Goal: Task Accomplishment & Management: Complete application form

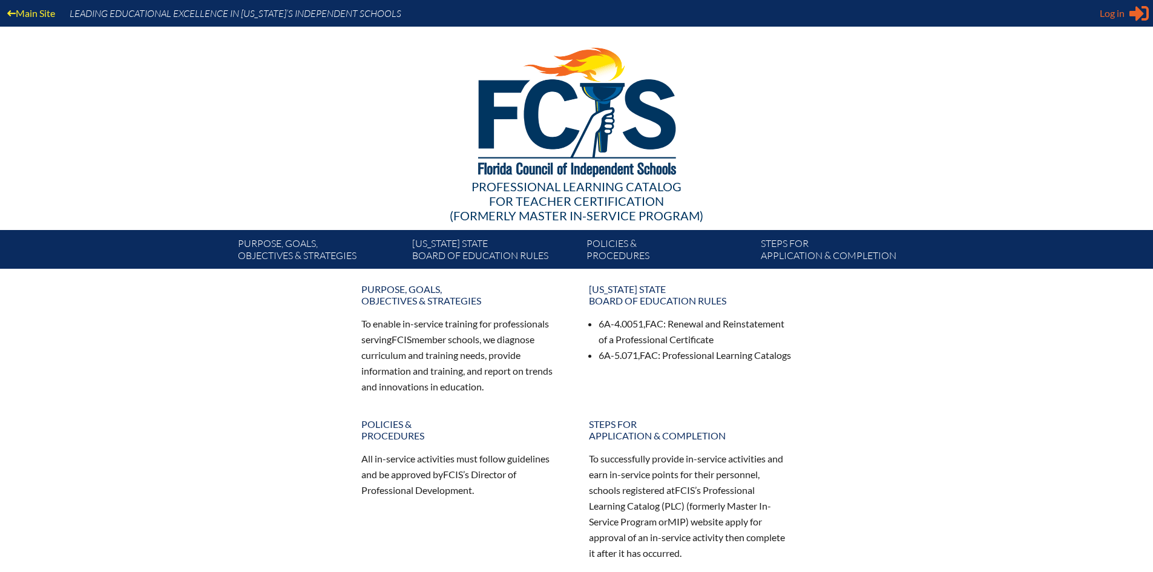
click at [1116, 11] on span "Log in" at bounding box center [1111, 13] width 25 height 15
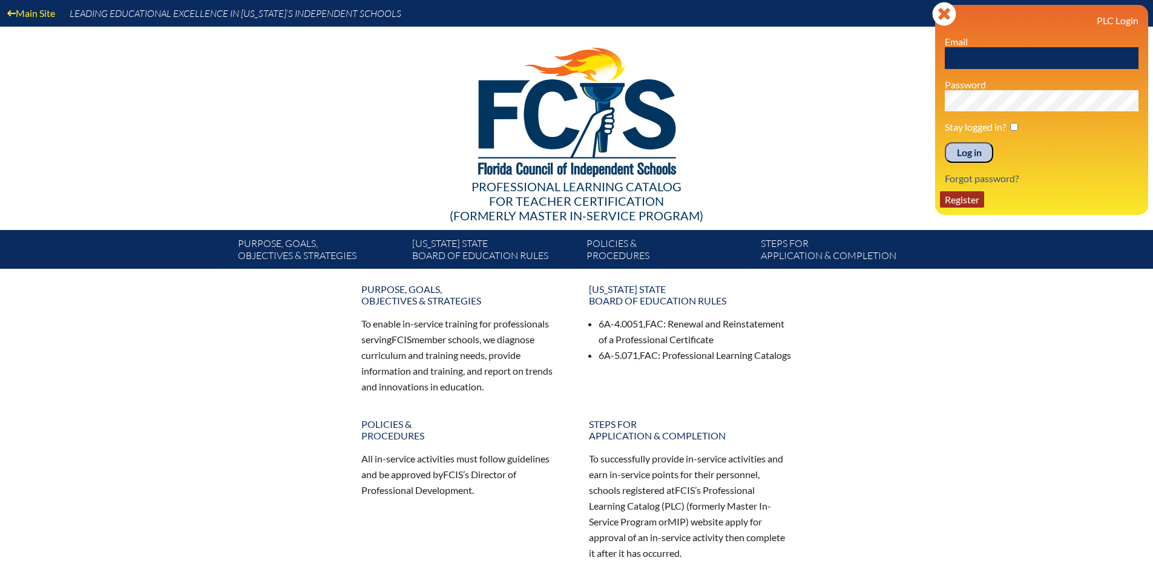
click at [955, 199] on link "Register" at bounding box center [962, 199] width 44 height 16
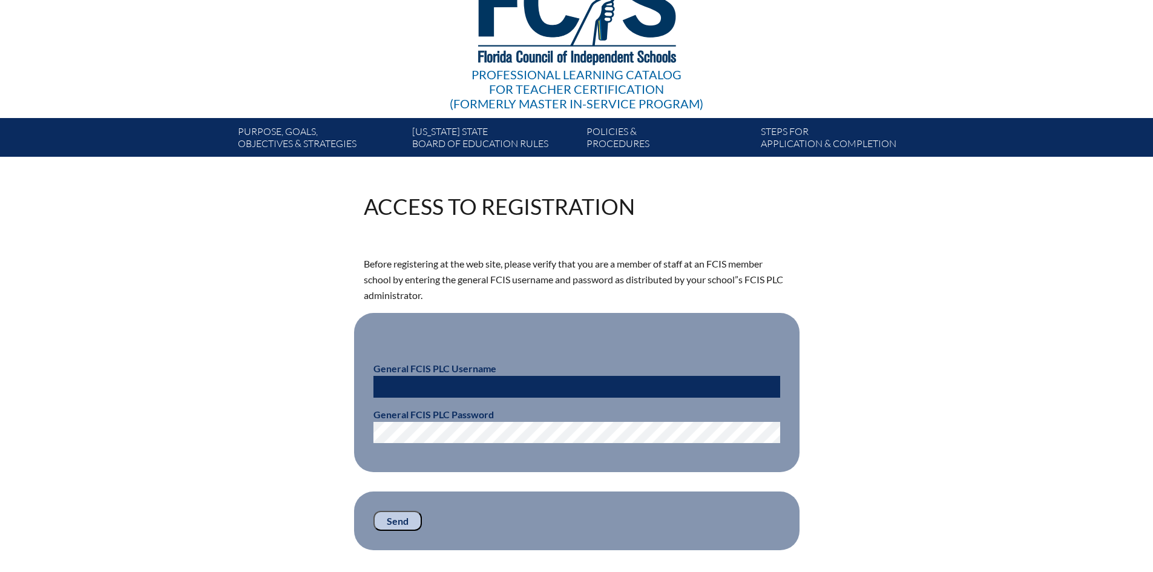
scroll to position [121, 0]
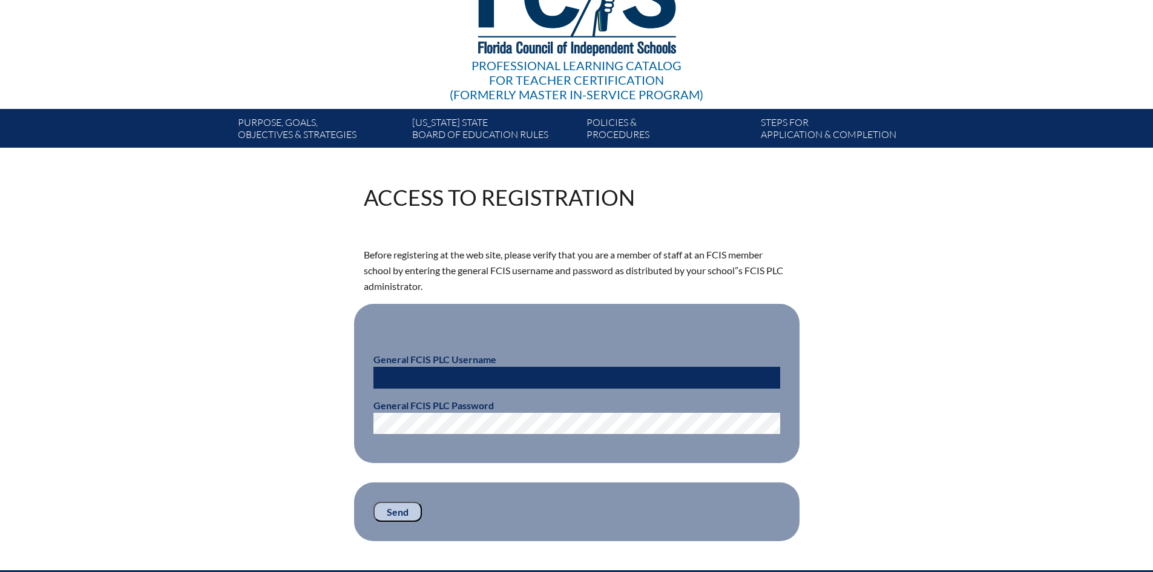
click at [427, 371] on input "text" at bounding box center [576, 378] width 407 height 22
paste input "fcismember"
type input "fcismember"
click at [397, 511] on input "Send" at bounding box center [397, 512] width 48 height 21
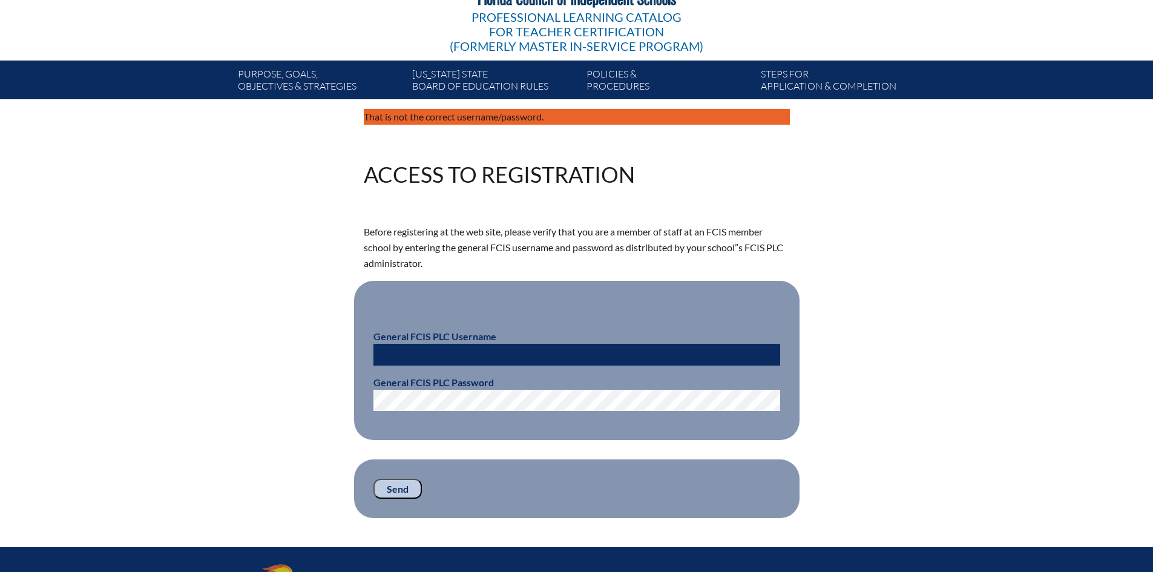
scroll to position [242, 0]
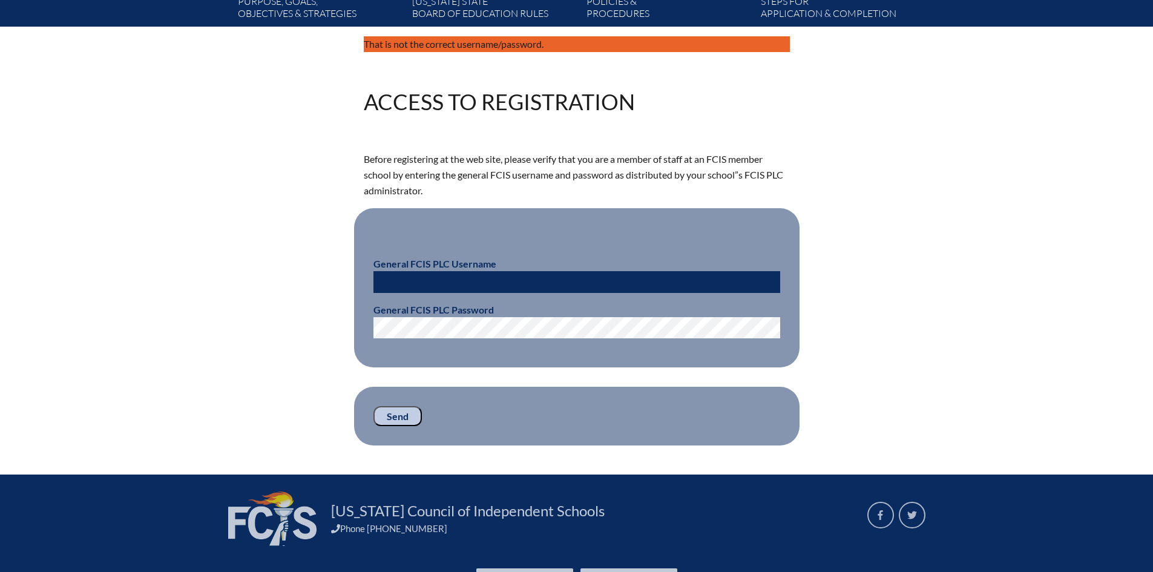
click at [415, 284] on input "text" at bounding box center [576, 282] width 407 height 22
paste input "fcismember"
type input "fcismember"
click at [385, 414] on input "Send" at bounding box center [397, 416] width 48 height 21
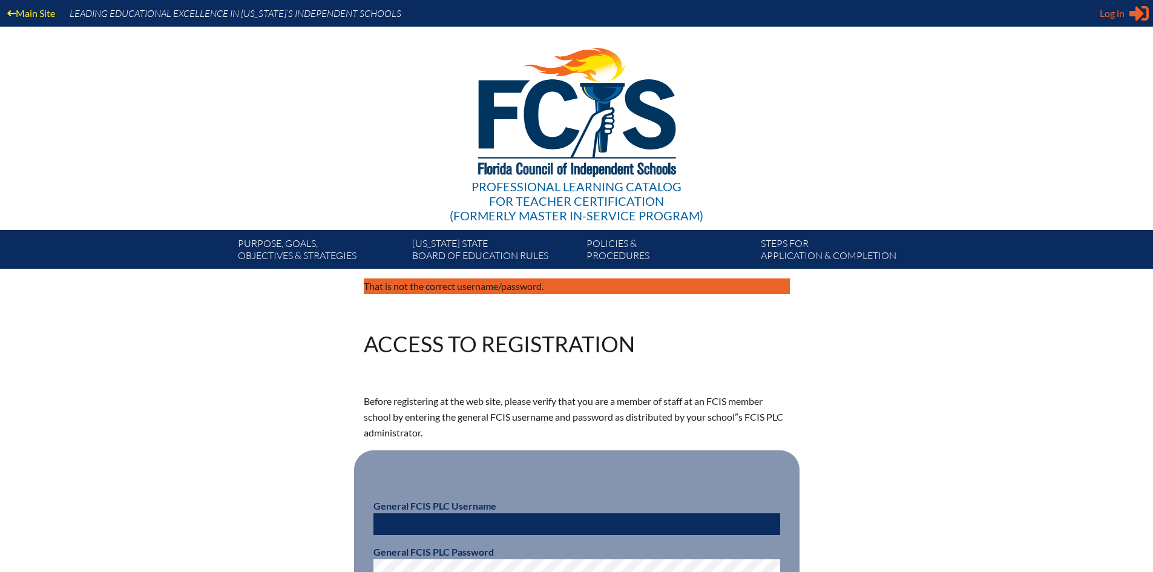
click at [1127, 14] on div "Log in Close Sign in or register" at bounding box center [1123, 13] width 49 height 19
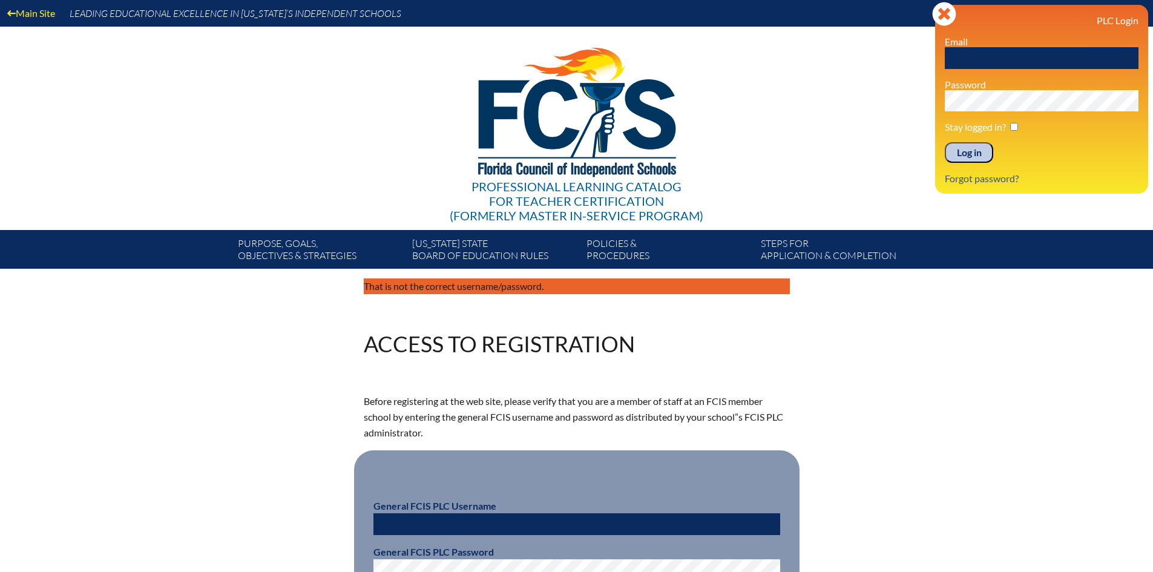
click at [972, 151] on input "Log in" at bounding box center [968, 152] width 48 height 21
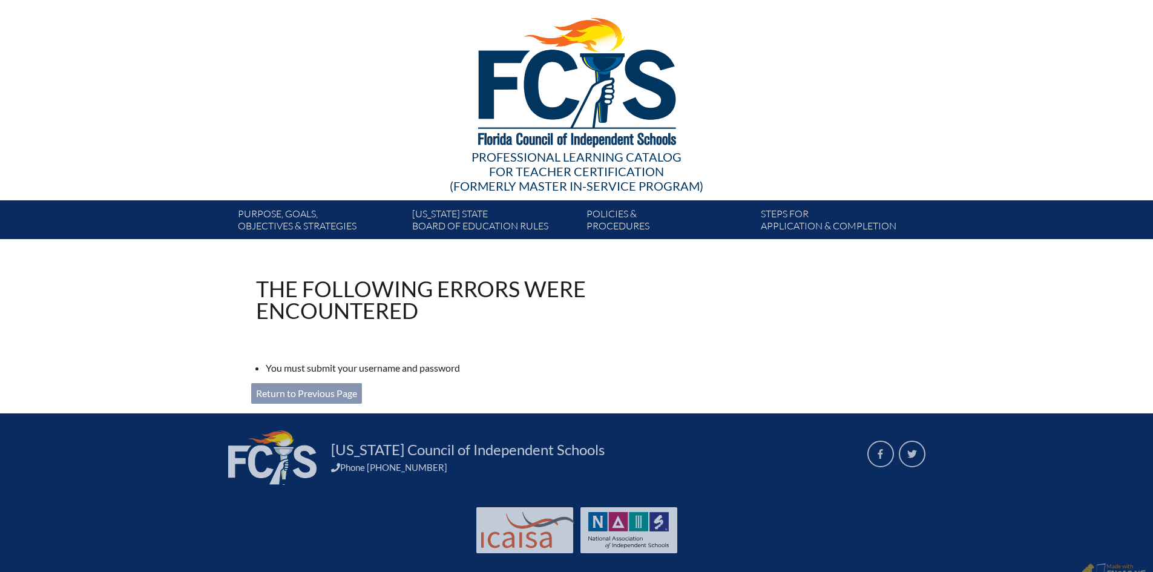
scroll to position [45, 0]
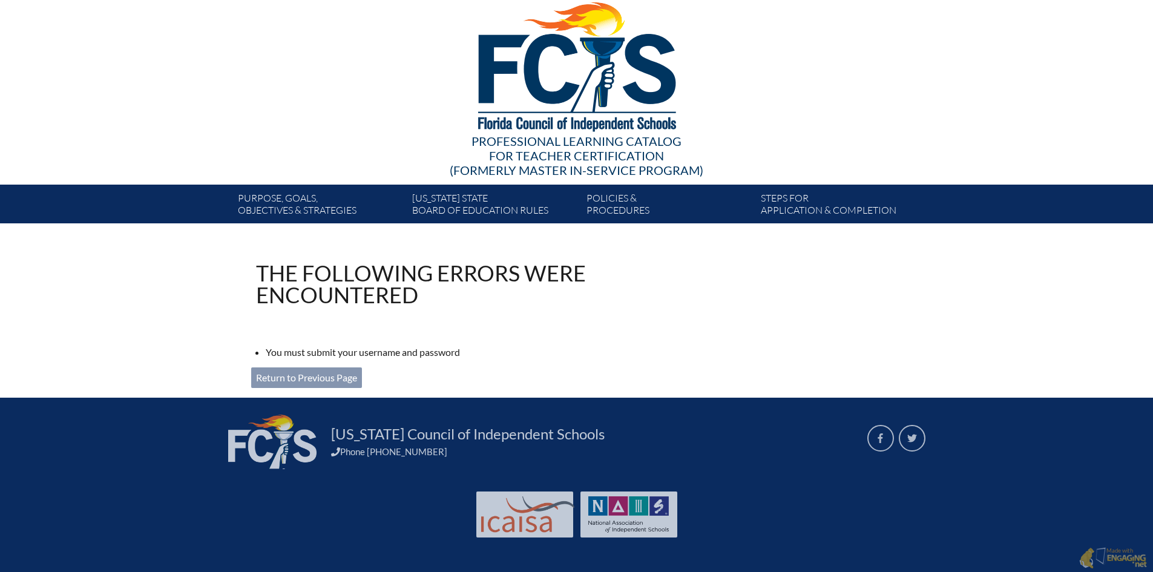
click at [283, 383] on link "Return to Previous Page" at bounding box center [306, 377] width 111 height 21
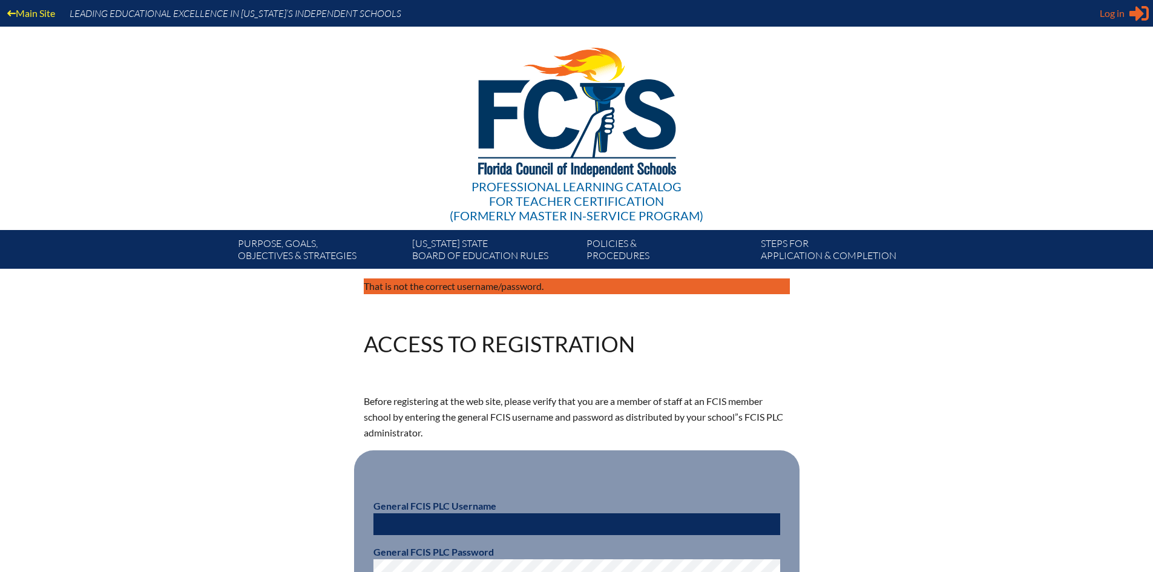
click at [1129, 13] on icon "Sign in or register" at bounding box center [1138, 13] width 19 height 19
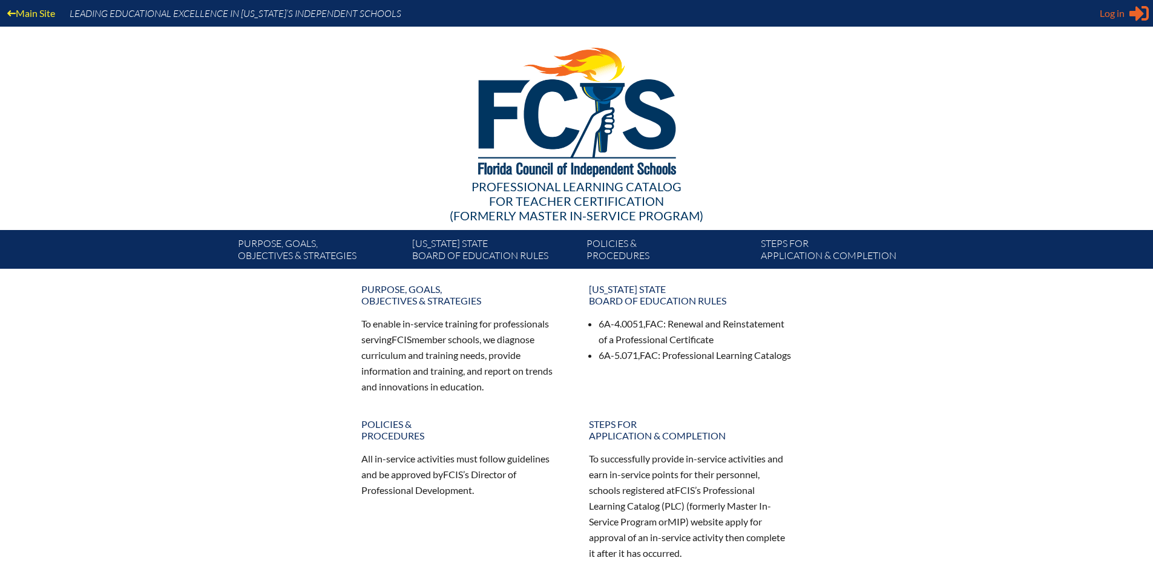
click at [1131, 11] on icon at bounding box center [1138, 13] width 19 height 15
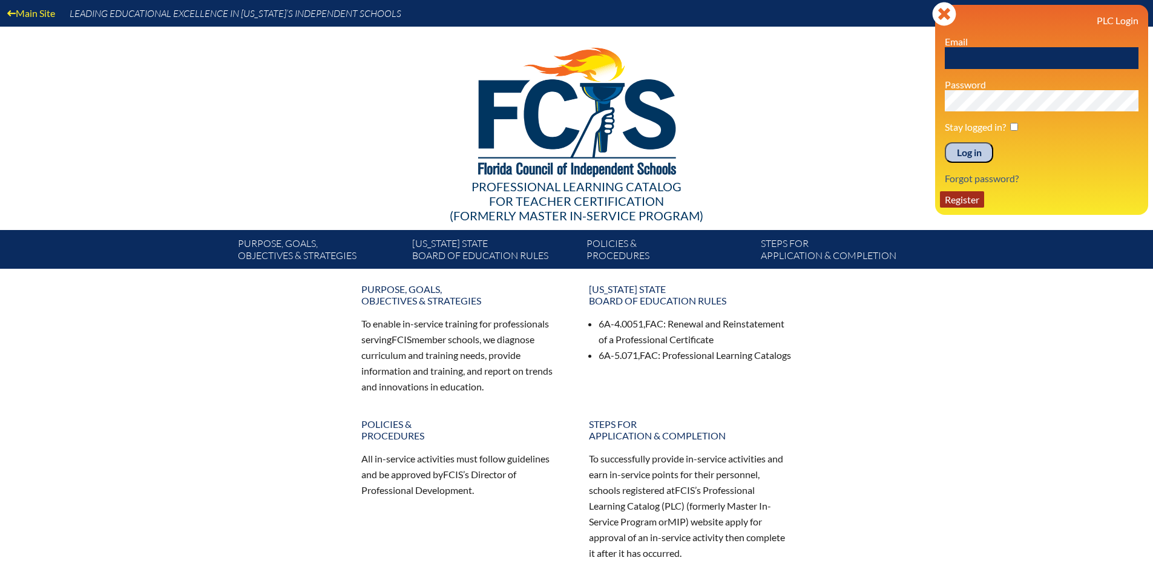
click at [949, 200] on link "Register" at bounding box center [962, 199] width 44 height 16
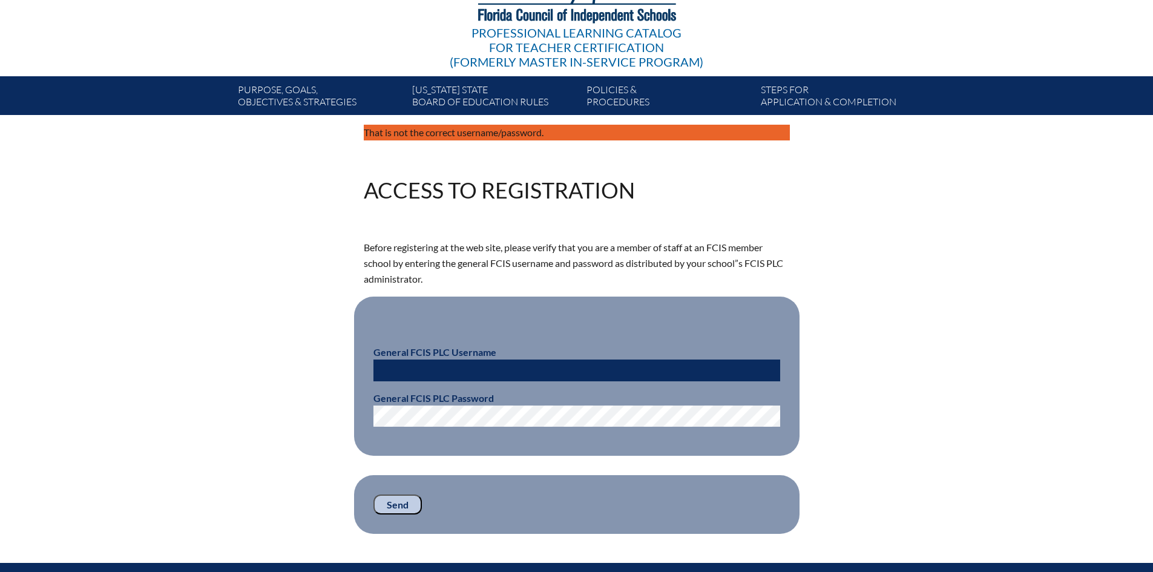
scroll to position [242, 0]
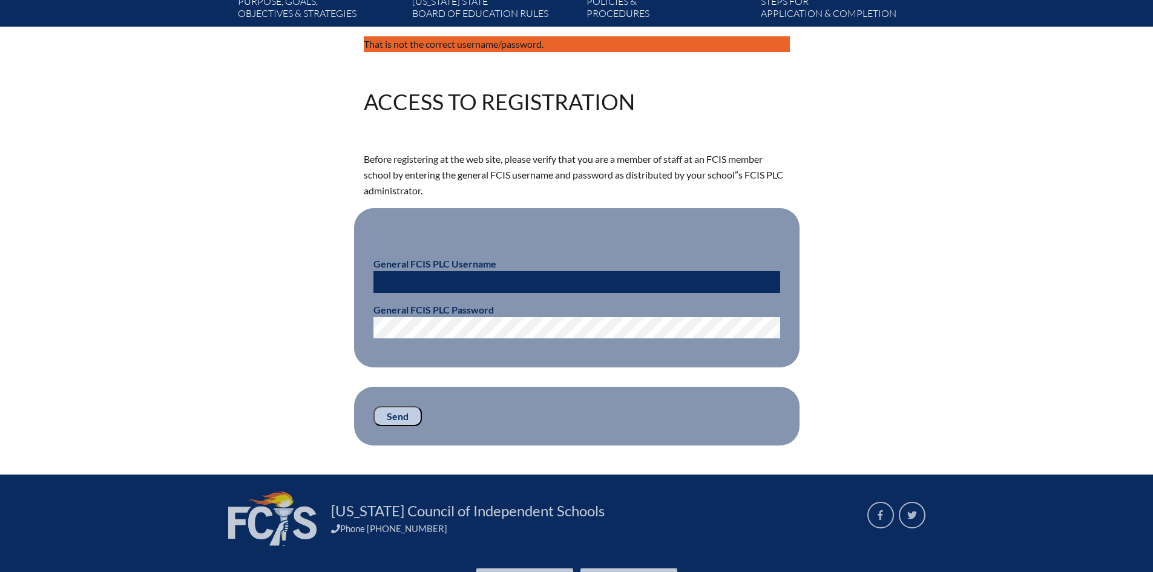
drag, startPoint x: 474, startPoint y: 269, endPoint x: 479, endPoint y: 276, distance: 9.2
click at [474, 271] on input "text" at bounding box center [576, 282] width 407 height 22
type input "f"
type input "fcismember"
click at [398, 410] on input "Send" at bounding box center [397, 416] width 48 height 21
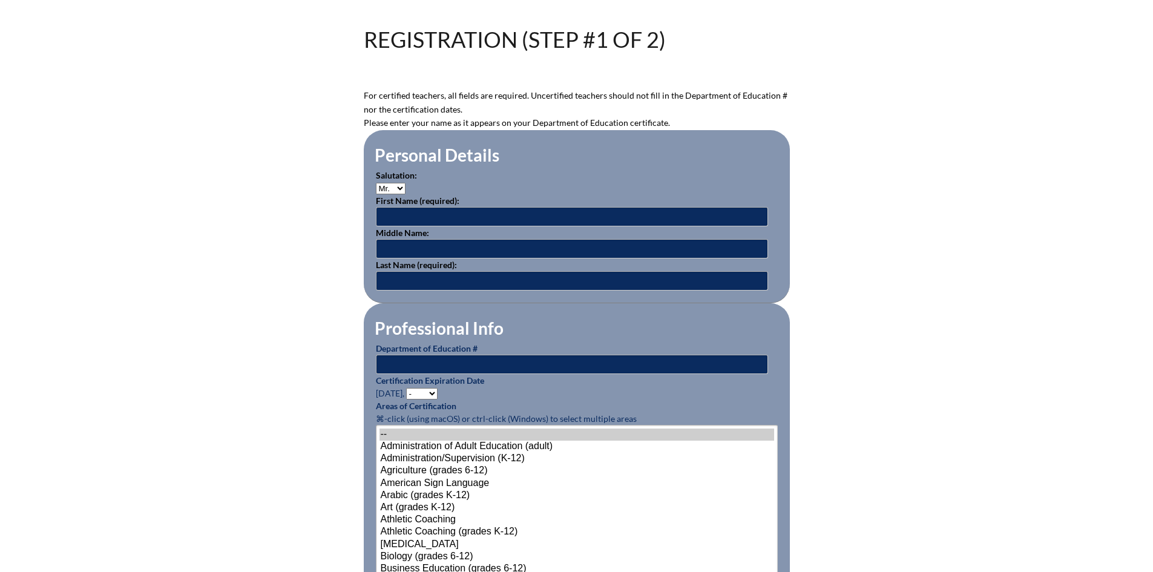
scroll to position [300, 0]
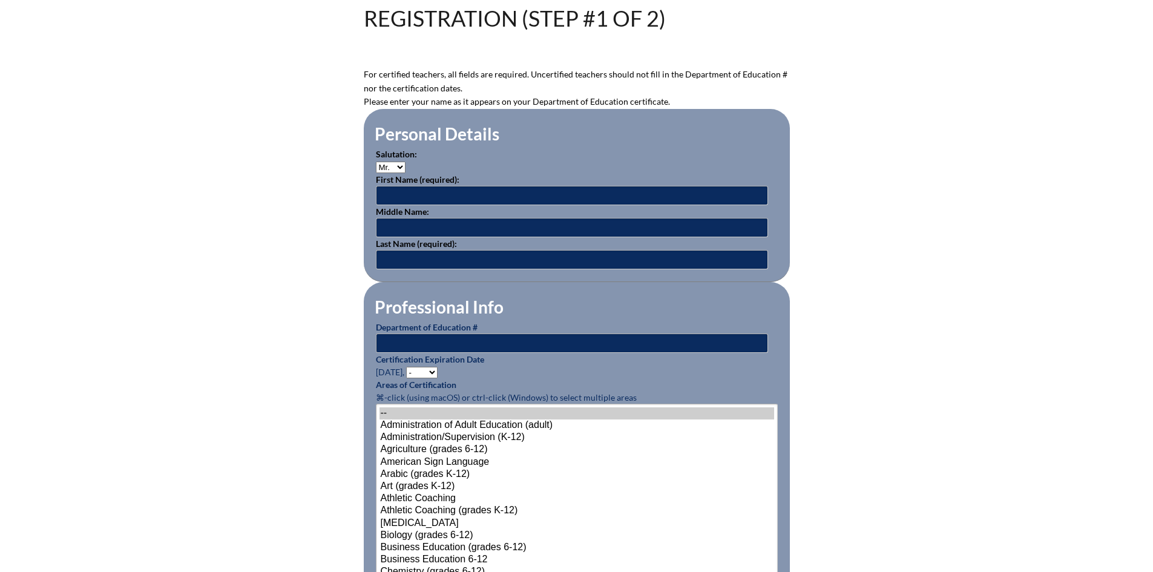
click at [401, 165] on select "Mr. Mrs. Ms. Dr. Rev." at bounding box center [391, 167] width 30 height 11
select select "Ms."
click at [376, 162] on select "Mr. Mrs. Ms. Dr. Rev." at bounding box center [391, 167] width 30 height 11
click at [407, 194] on input "text" at bounding box center [572, 195] width 392 height 19
type input "Nicole"
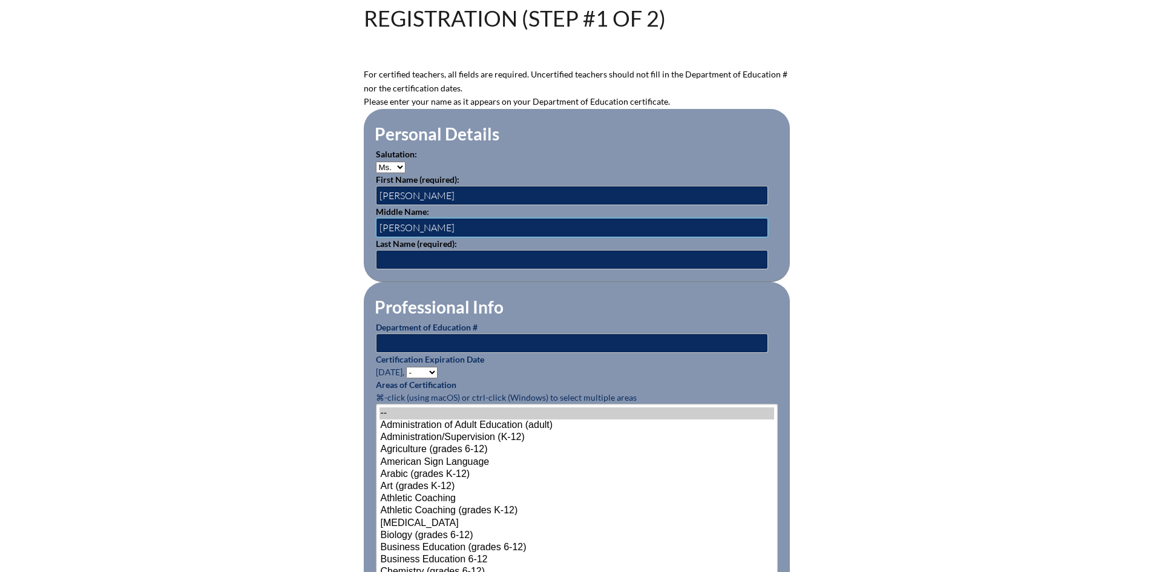
type input "Ann"
type input "Nelson"
click at [443, 345] on input "text" at bounding box center [572, 342] width 392 height 19
type input "1478588"
click at [437, 368] on select "- 2031 2030 2029 2028 2027 2026 2025 2024 2023 2022 2021 2020 2019 2018 2017 20…" at bounding box center [421, 372] width 31 height 11
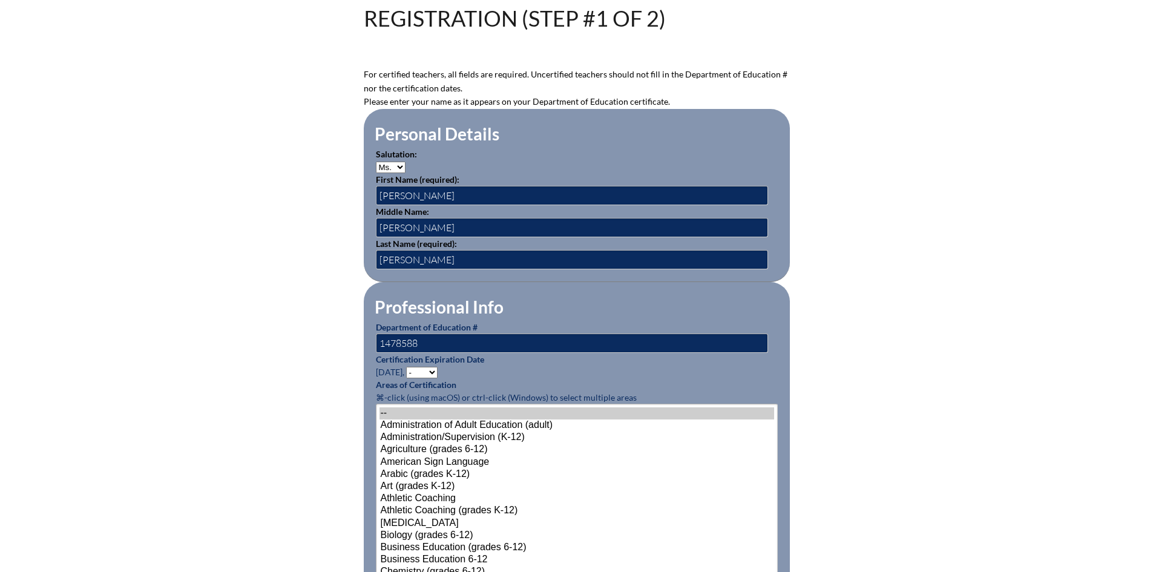
select select "2028"
click at [408, 367] on select "- 2031 2030 2029 2028 2027 2026 2025 2024 2023 2022 2021 2020 2019 2018 2017 20…" at bounding box center [421, 372] width 31 height 11
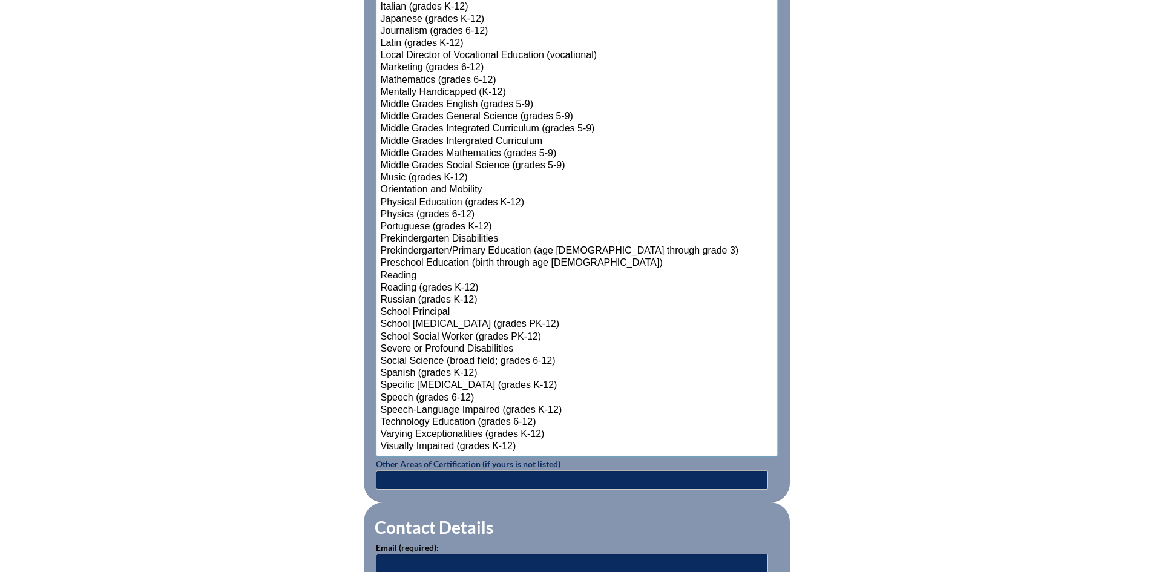
scroll to position [1148, 0]
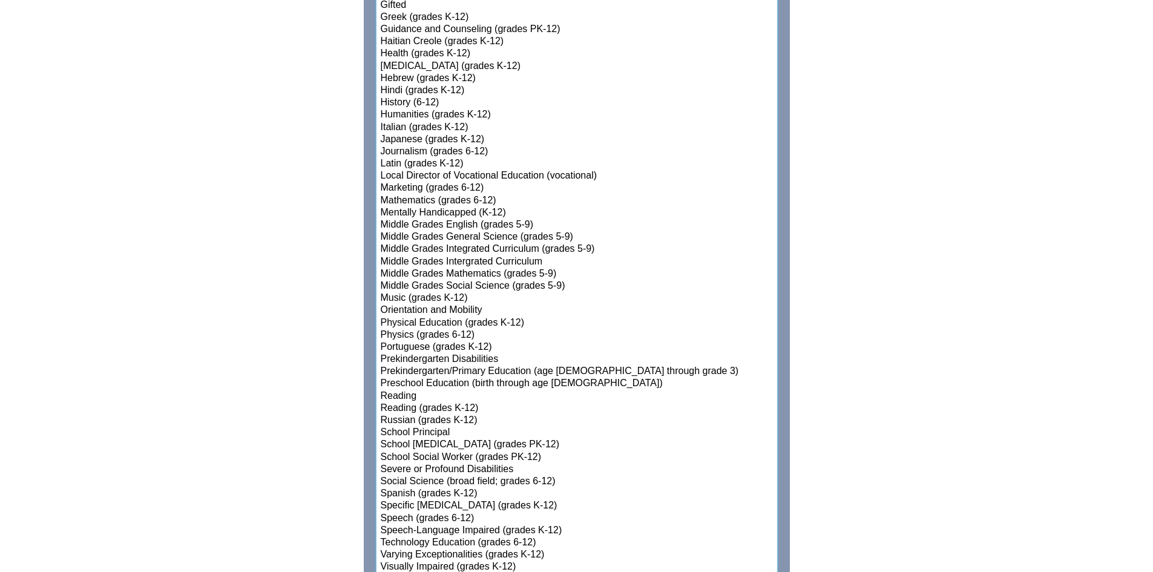
click at [442, 280] on select"]"] "-- Administration of Adult Education (adult) Administration/Supervision (K-12) …" at bounding box center [577, 66] width 402 height 1021
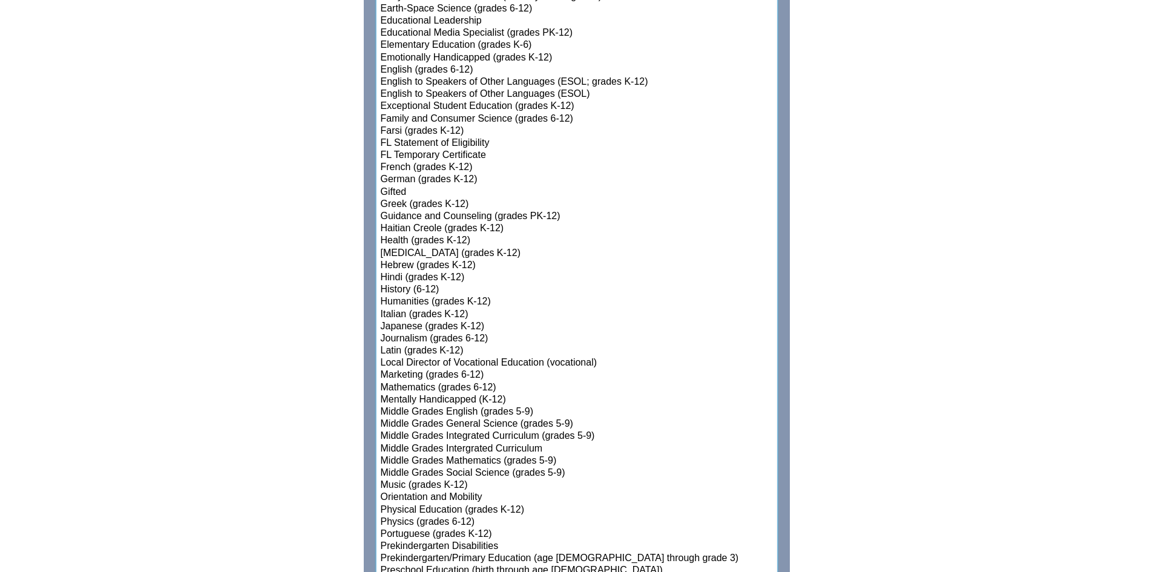
scroll to position [1027, 0]
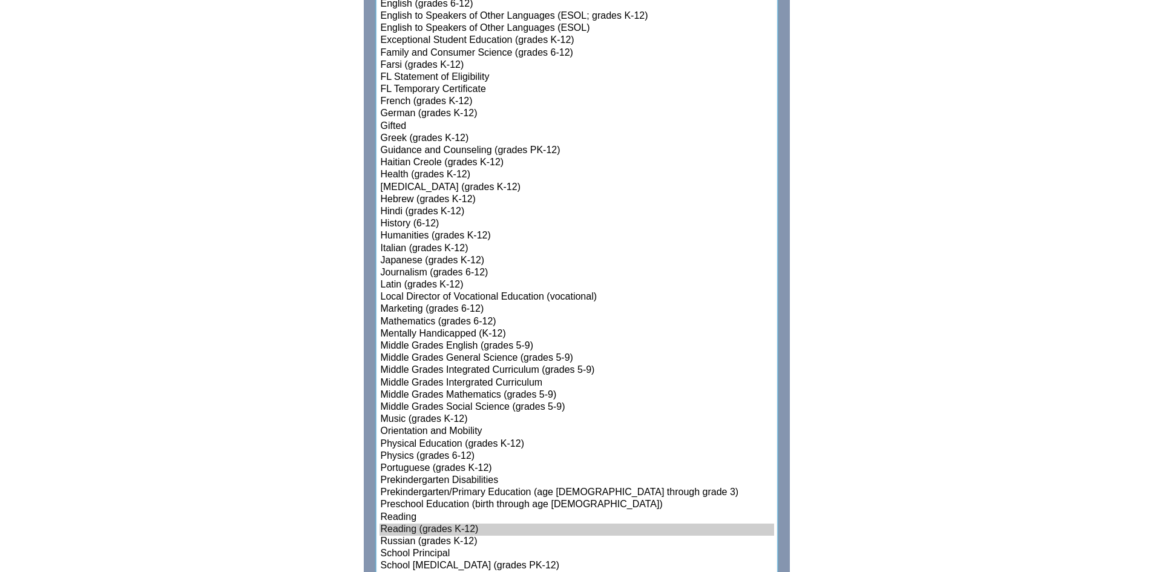
click at [480, 340] on option "Middle Grades English (grades 5-9)" at bounding box center [576, 346] width 394 height 12
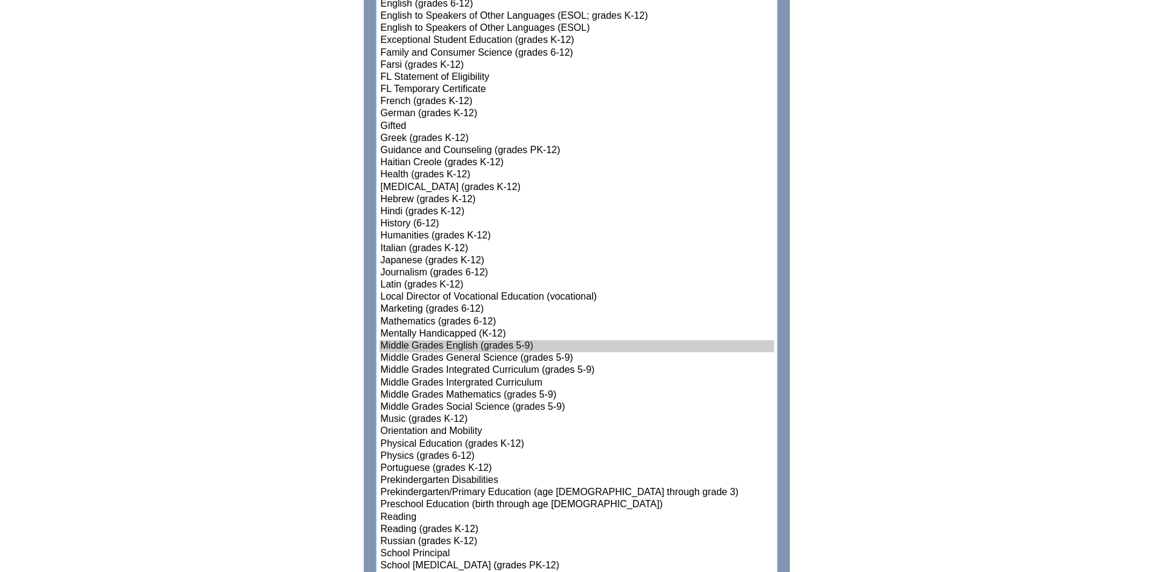
click at [428, 523] on option "Reading (grades K-12)" at bounding box center [576, 529] width 394 height 12
select select"]"] "15134"
click at [512, 389] on option "Middle Grades Mathematics (grades 5-9)" at bounding box center [576, 395] width 394 height 12
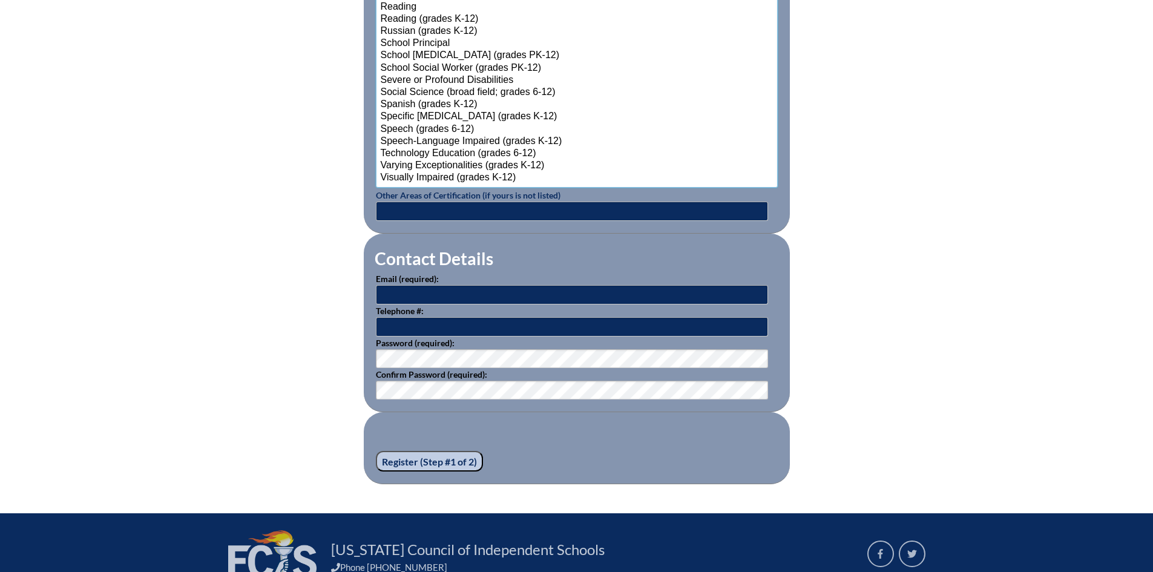
scroll to position [1539, 0]
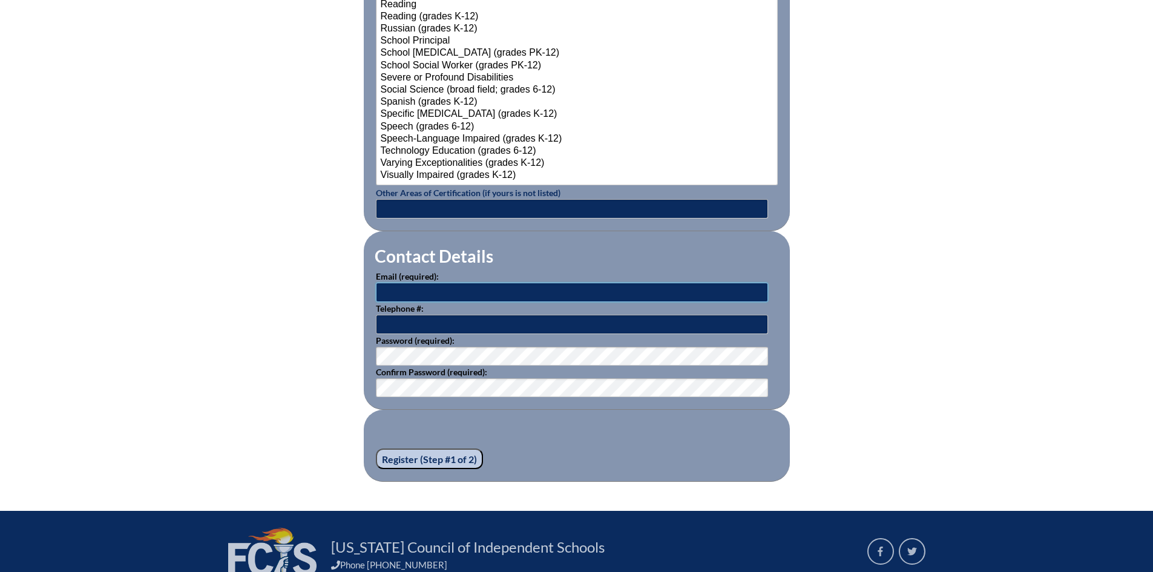
click at [396, 289] on input "text" at bounding box center [572, 292] width 392 height 19
type input "n"
type input "[EMAIL_ADDRESS][DOMAIN_NAME]"
click at [390, 321] on input "text" at bounding box center [572, 324] width 392 height 19
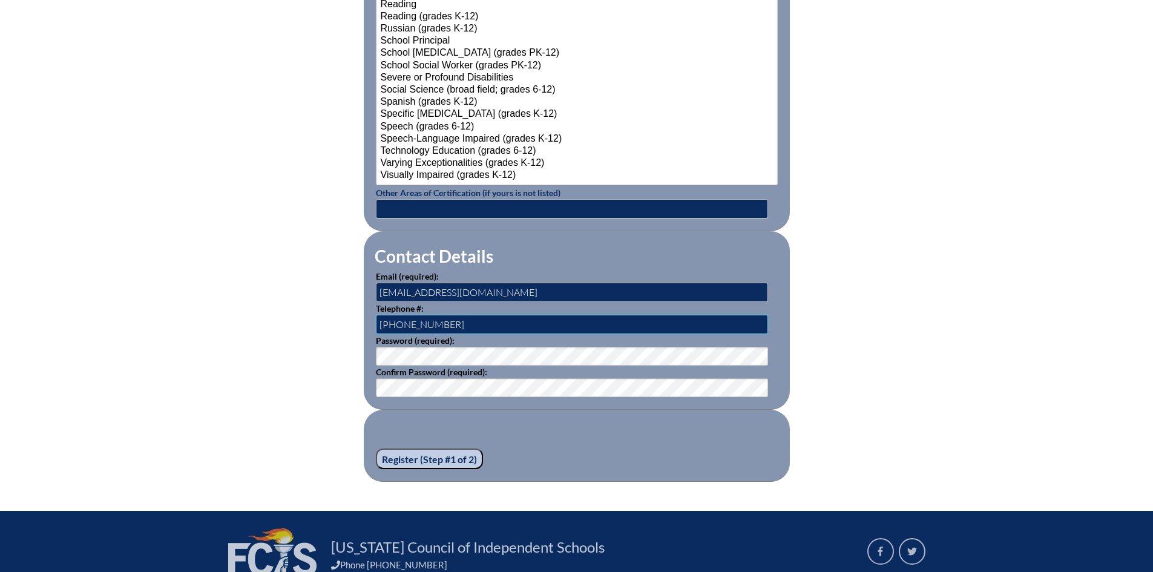
type input "336 804 1707"
click at [419, 456] on input "Register (Step #1 of 2)" at bounding box center [429, 458] width 107 height 21
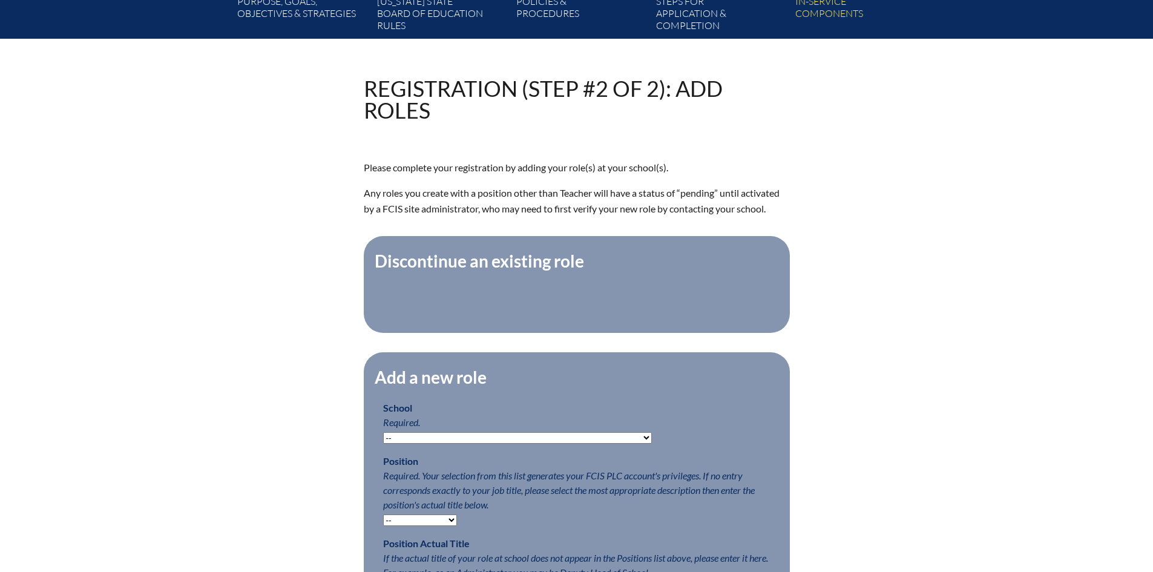
scroll to position [303, 0]
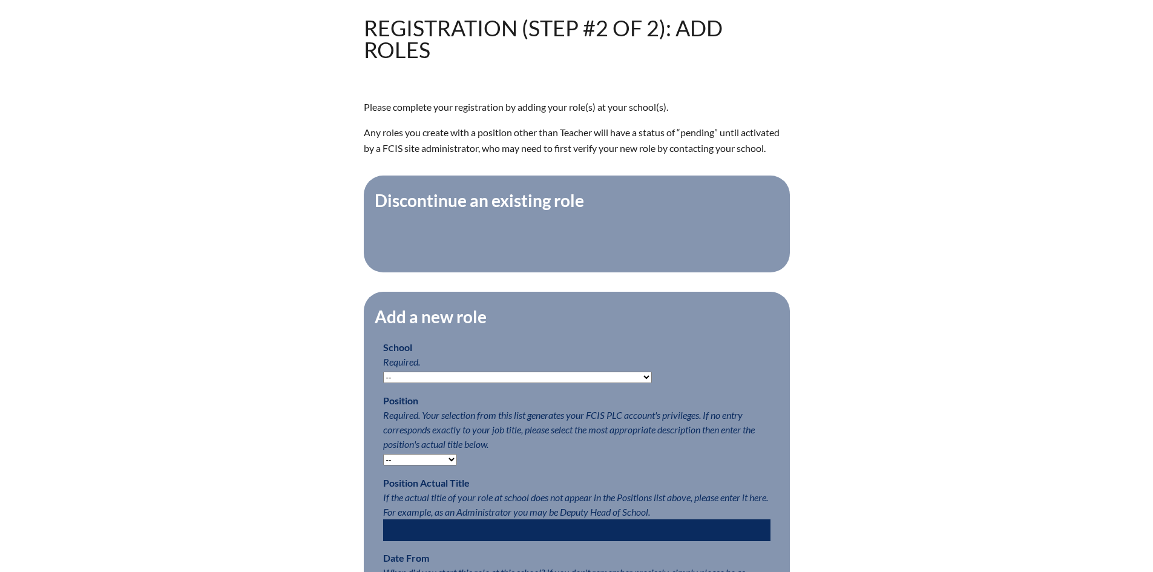
click at [579, 382] on select "-- [MEDICAL_DATA] Inspired Academy Academy at [GEOGRAPHIC_DATA] Academy at the …" at bounding box center [517, 376] width 269 height 11
select select "20253"
click at [383, 378] on select "-- [MEDICAL_DATA] Inspired Academy Academy at [GEOGRAPHIC_DATA] Academy at the …" at bounding box center [517, 376] width 269 height 11
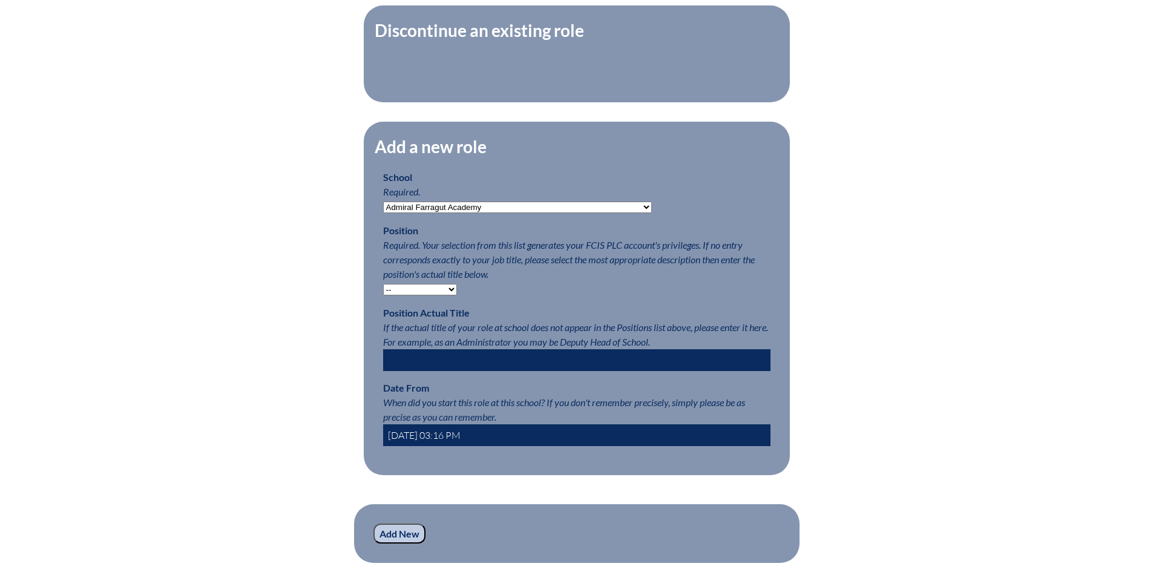
scroll to position [484, 0]
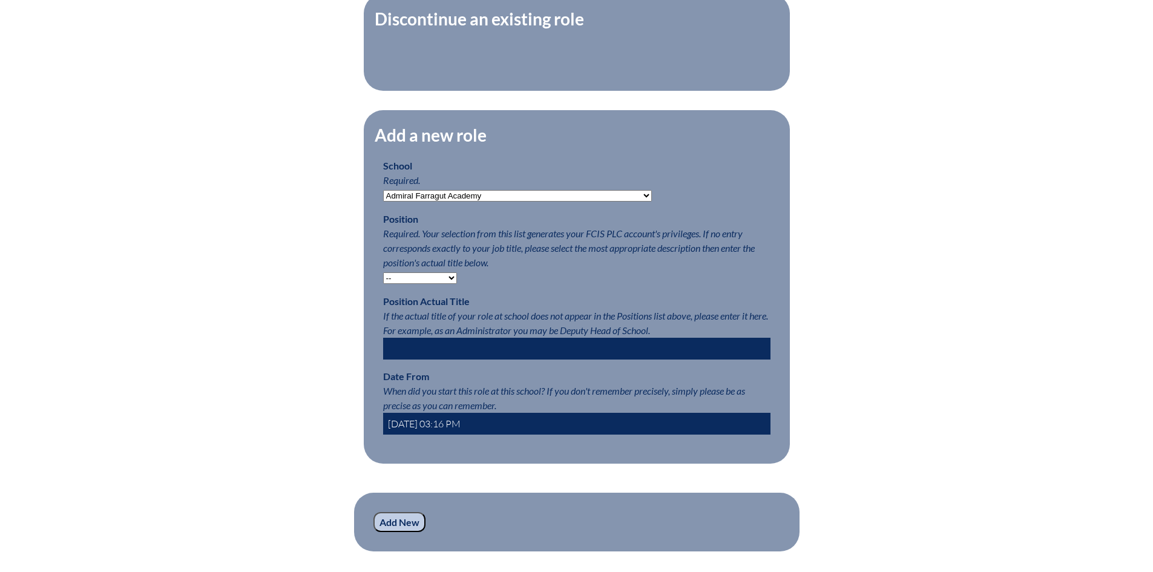
click at [450, 283] on select "-- Teacher PLC Coordinator Head of School Administrator" at bounding box center [420, 277] width 74 height 11
select select "15563"
click at [383, 278] on select "-- Teacher PLC Coordinator Head of School Administrator" at bounding box center [420, 277] width 74 height 11
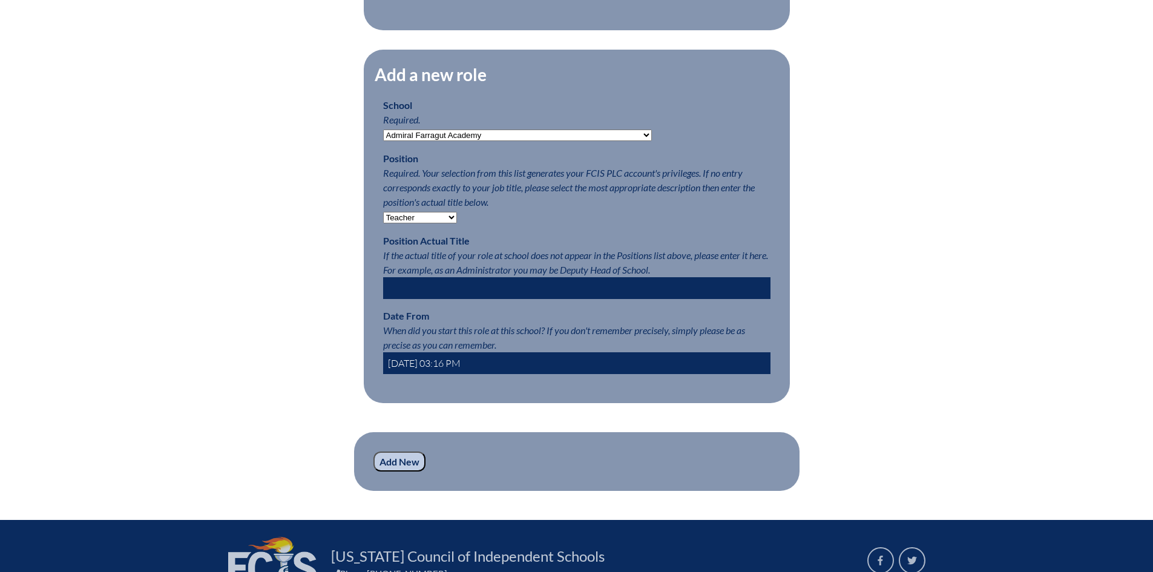
click at [406, 289] on input "text" at bounding box center [576, 288] width 387 height 22
type input "A"
type input "Reading Specialist / Academic Support"
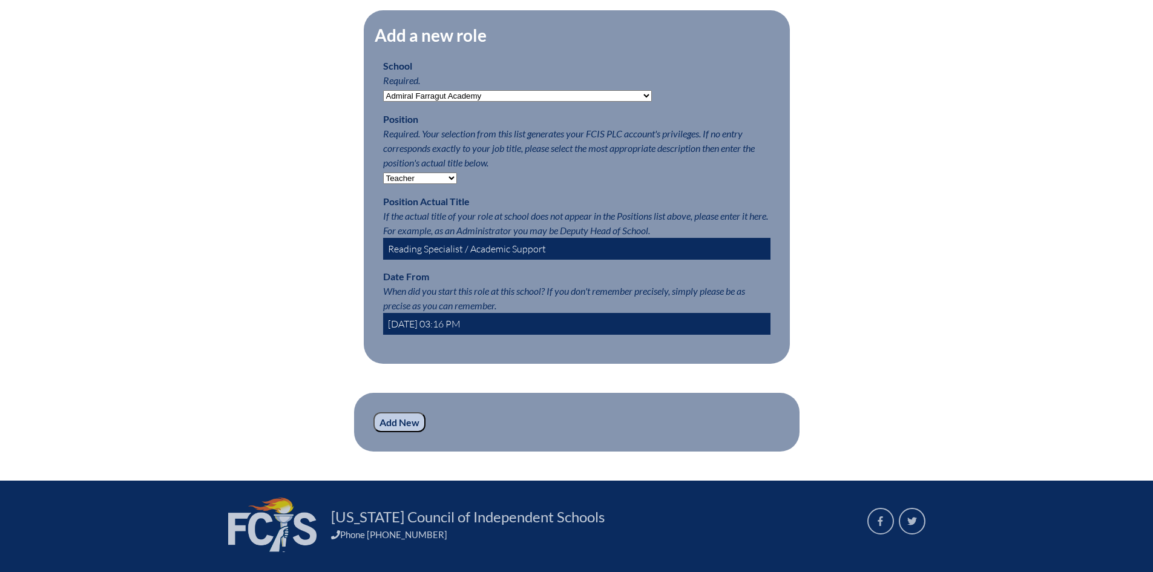
scroll to position [605, 0]
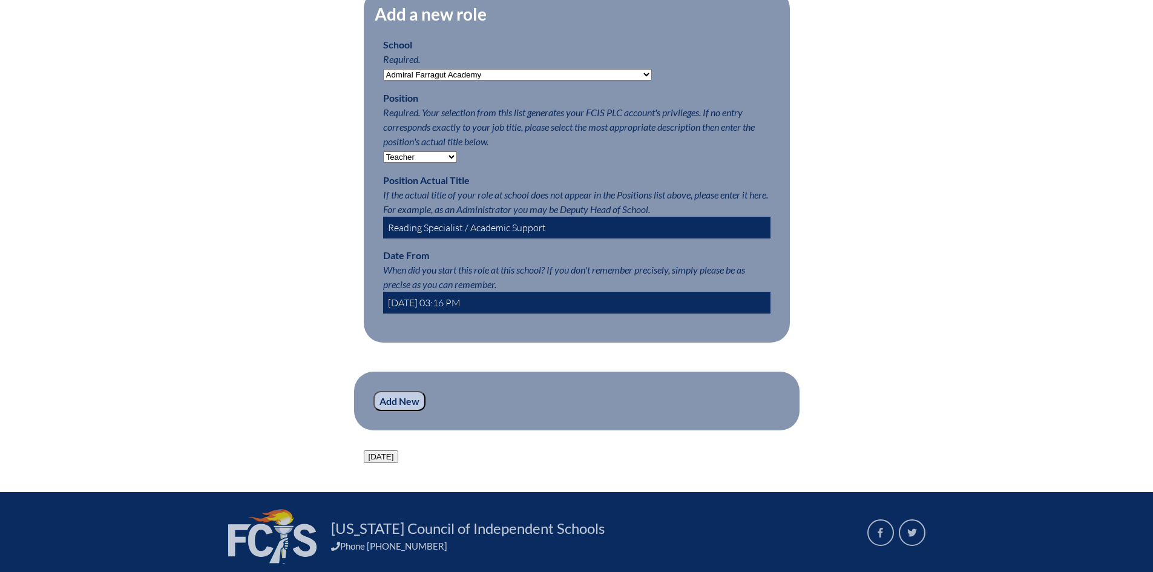
drag, startPoint x: 441, startPoint y: 307, endPoint x: 487, endPoint y: 318, distance: 47.1
click at [443, 307] on input "2025-08-28 03:16 PM" at bounding box center [576, 303] width 387 height 22
type input "07/31/2025"
click at [535, 367] on div "Add a new role School Required. -- Autism Inspired Academy Academy at Ocean Ree…" at bounding box center [577, 204] width 426 height 451
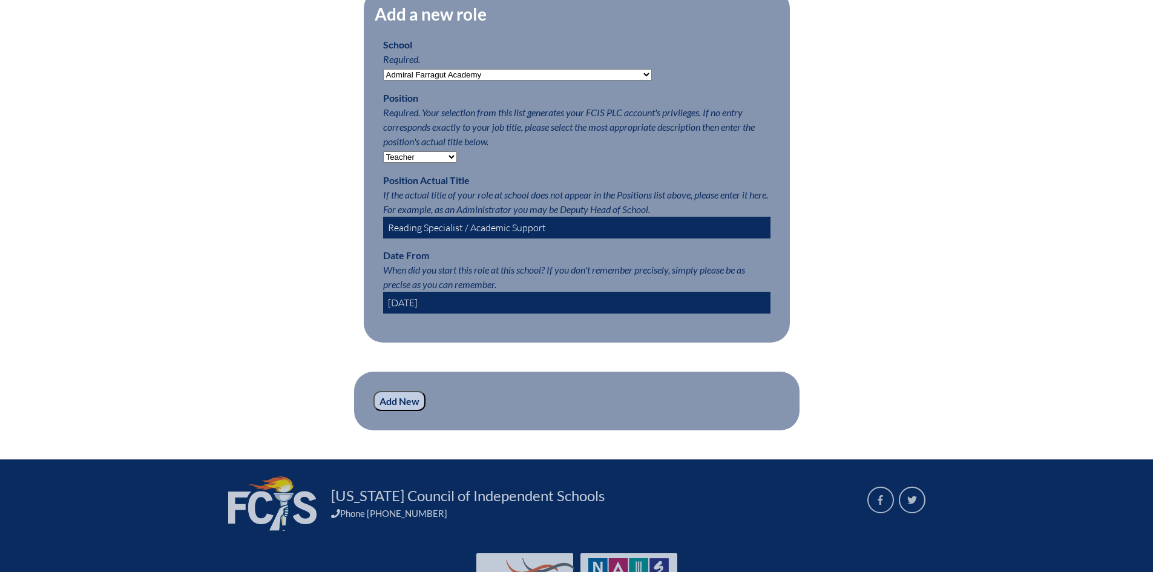
click at [416, 411] on input "Add New" at bounding box center [399, 401] width 52 height 21
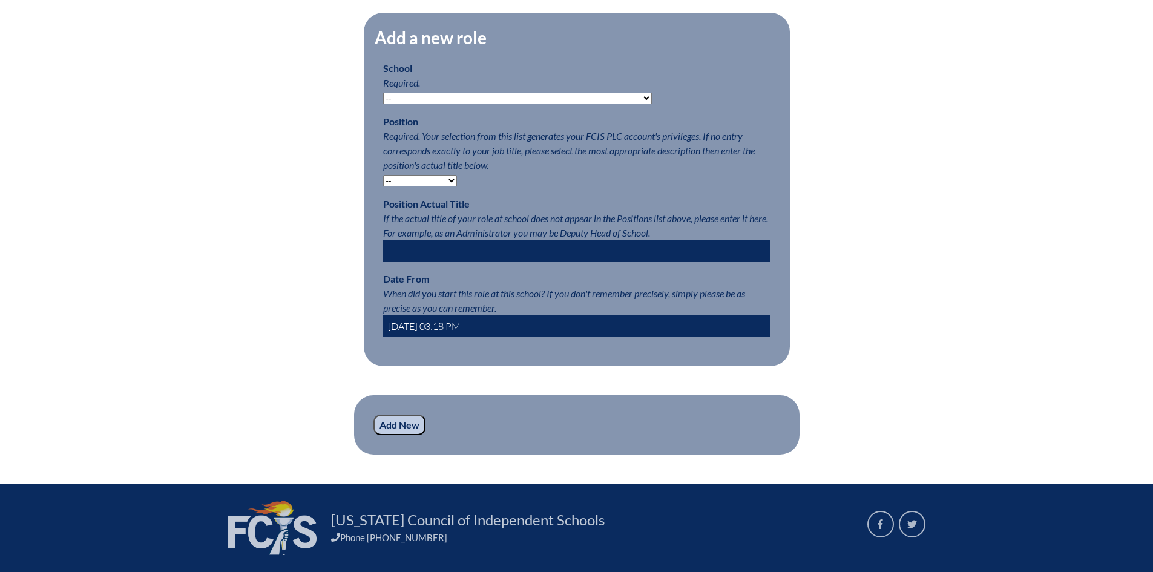
scroll to position [742, 0]
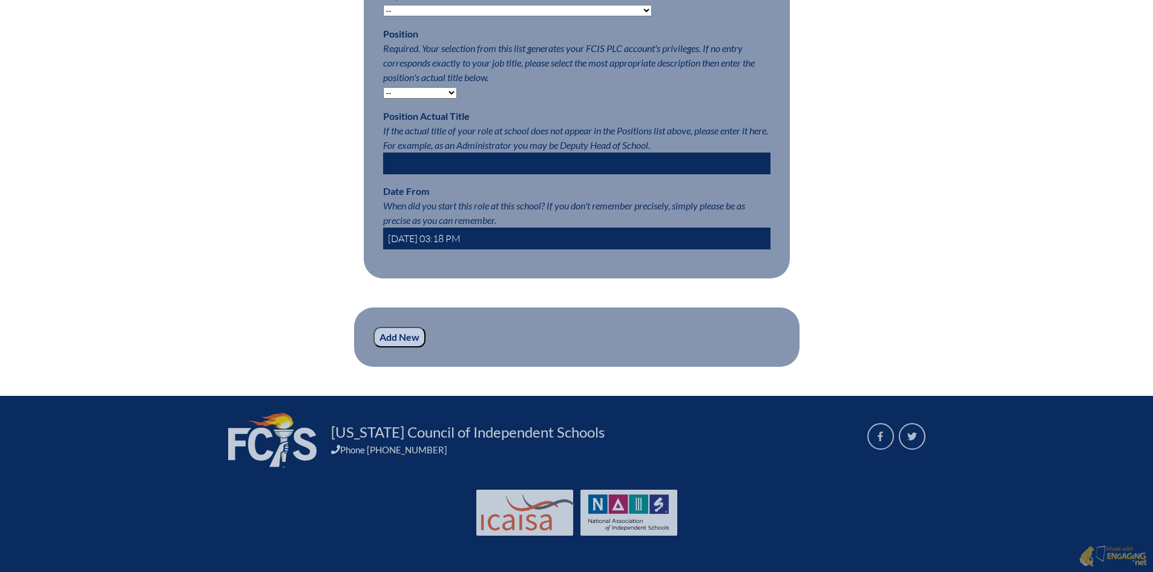
click at [615, 253] on fieldset "Add a new role School Required. -- Autism Inspired Academy Academy at Ocean Ree…" at bounding box center [577, 101] width 426 height 353
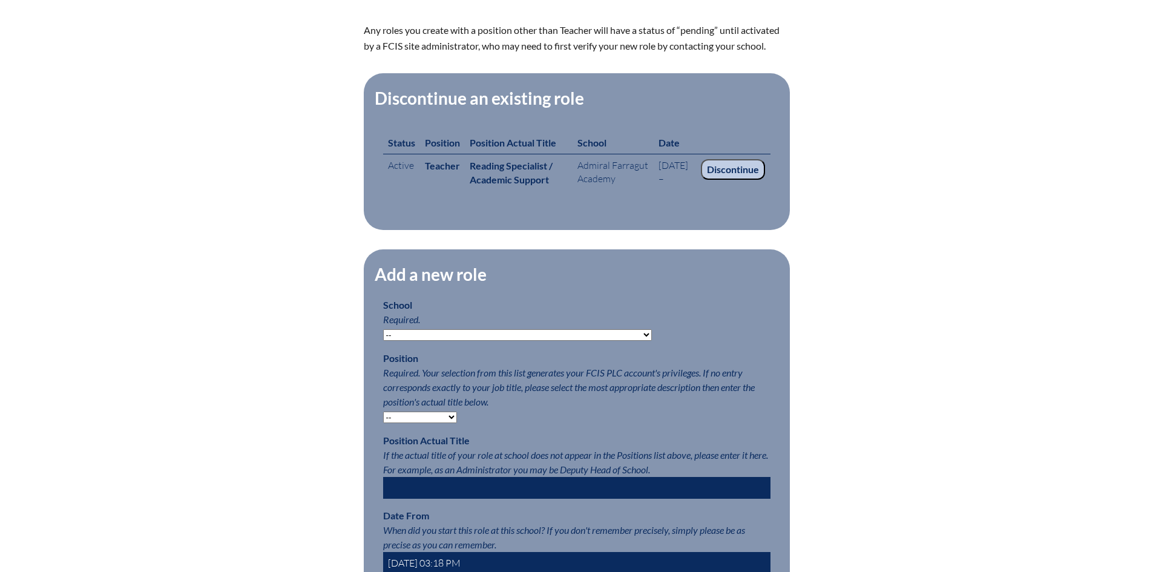
scroll to position [198, 0]
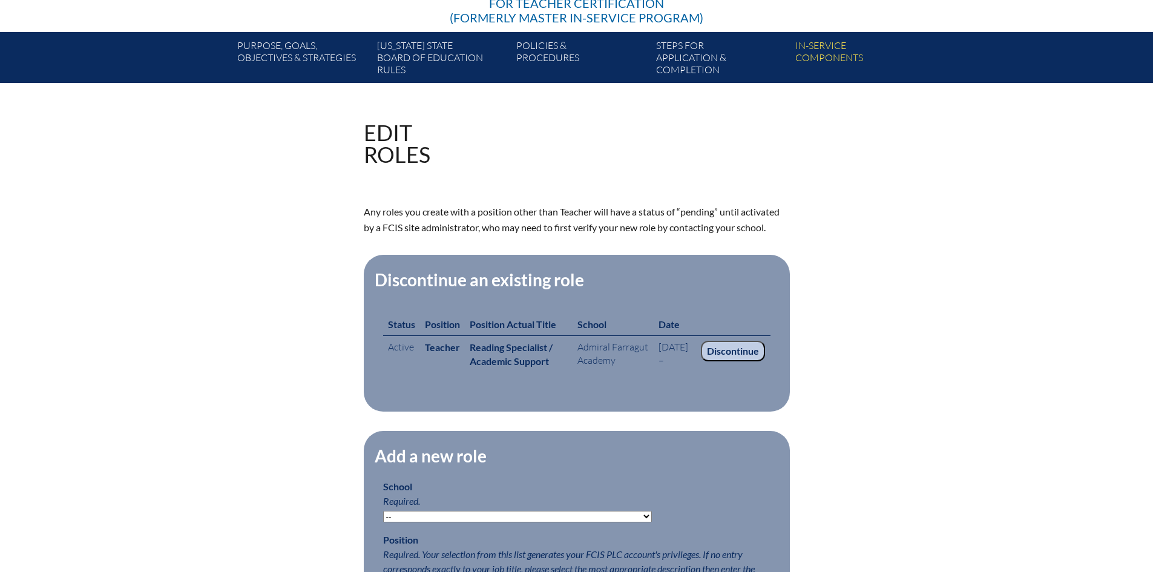
click at [595, 313] on th "School" at bounding box center [612, 324] width 81 height 23
click at [550, 325] on th "Position Actual Title" at bounding box center [519, 324] width 108 height 23
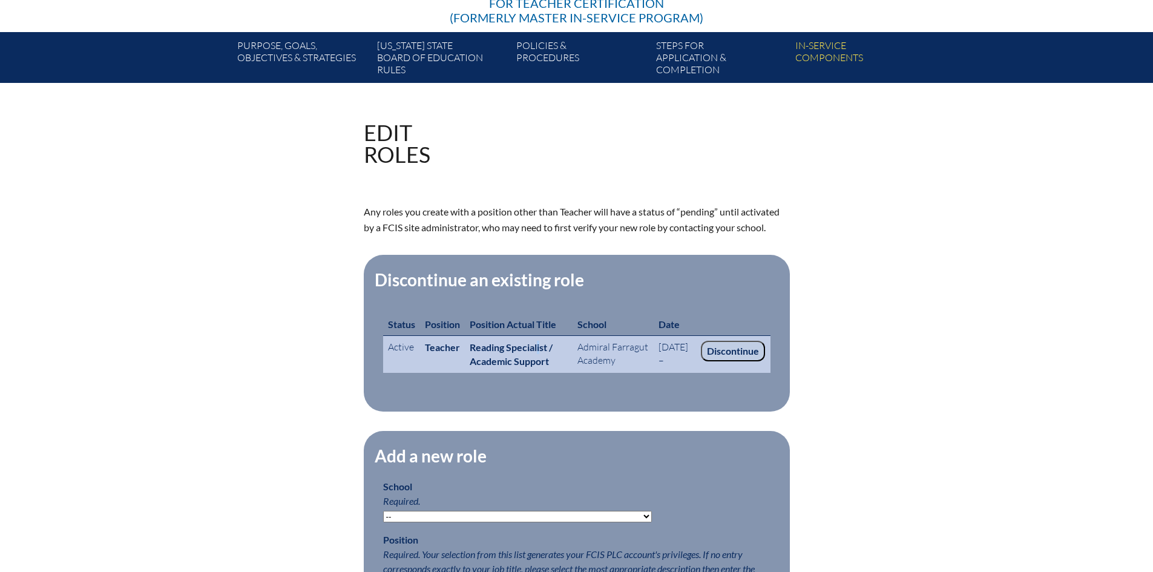
click at [538, 356] on b "Reading Specialist / Academic Support" at bounding box center [510, 353] width 83 height 25
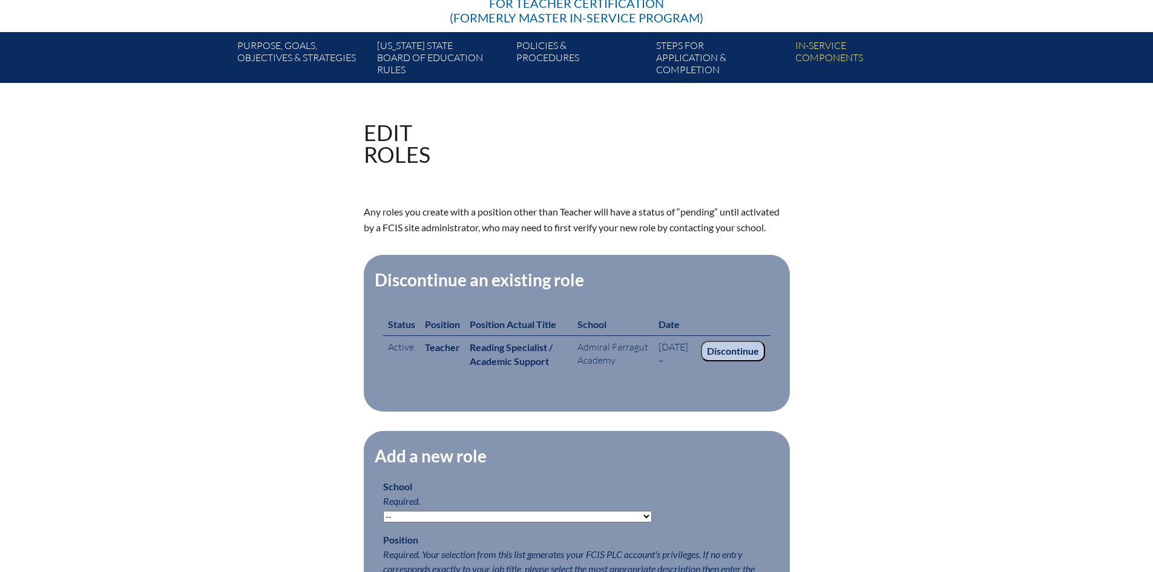
click at [551, 309] on fieldset "Discontinue an existing role Status Position Position Actual Title School Date …" at bounding box center [577, 333] width 426 height 157
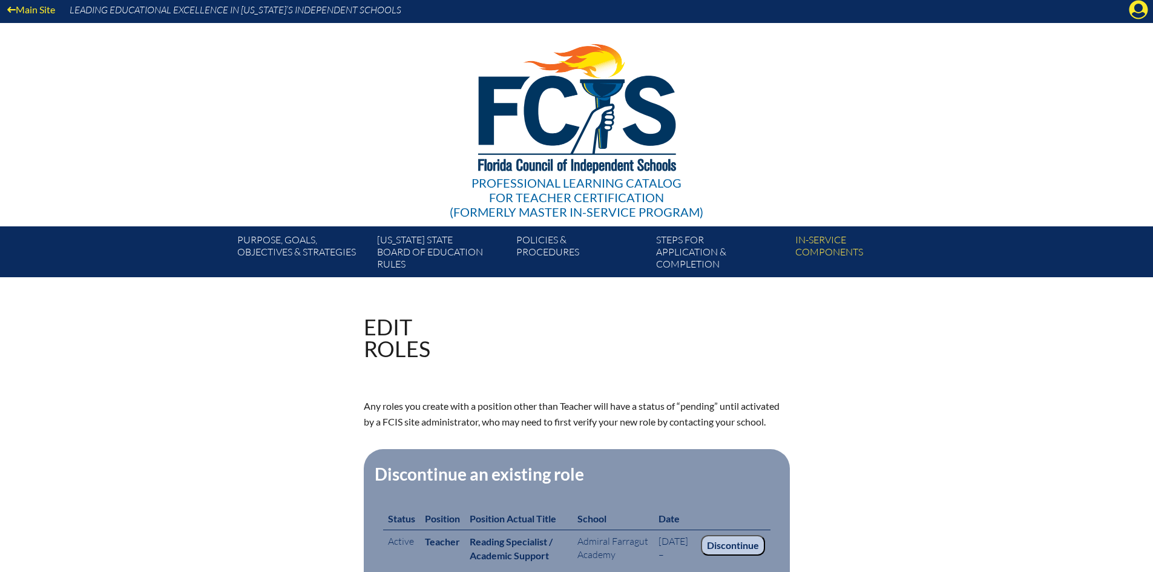
scroll to position [0, 0]
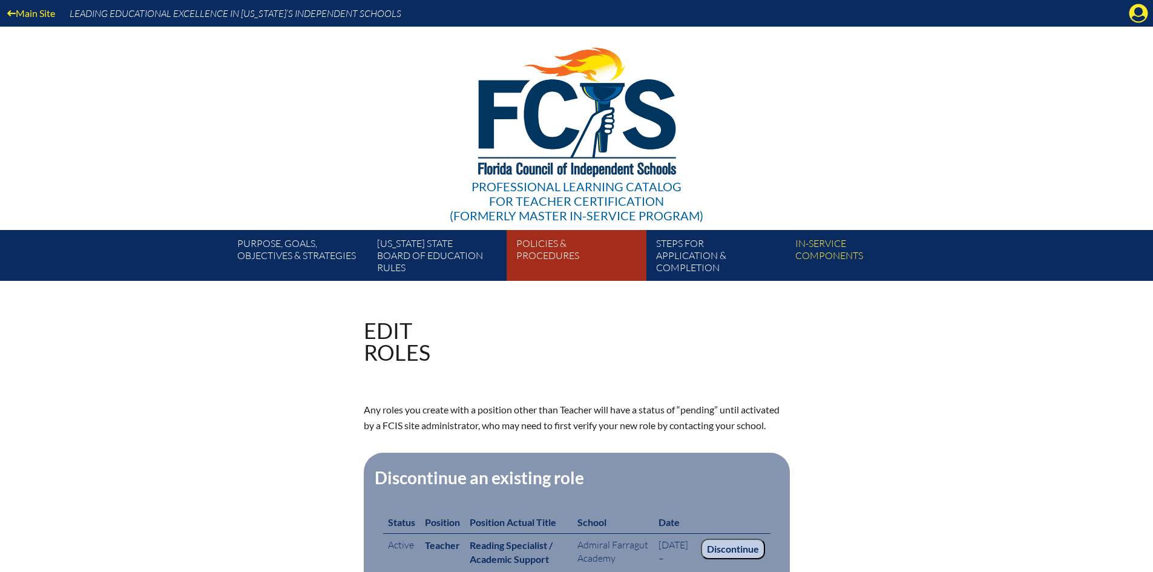
click at [546, 249] on link "Policies & Procedures" at bounding box center [580, 258] width 139 height 46
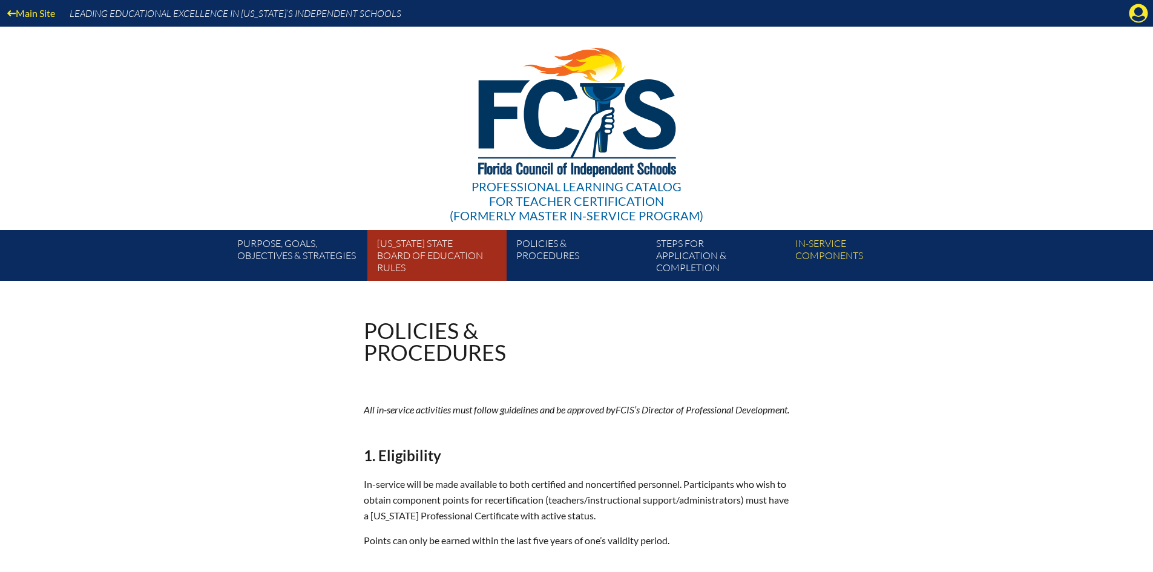
click at [411, 251] on link "[US_STATE] State Board of Education rules" at bounding box center [441, 258] width 139 height 46
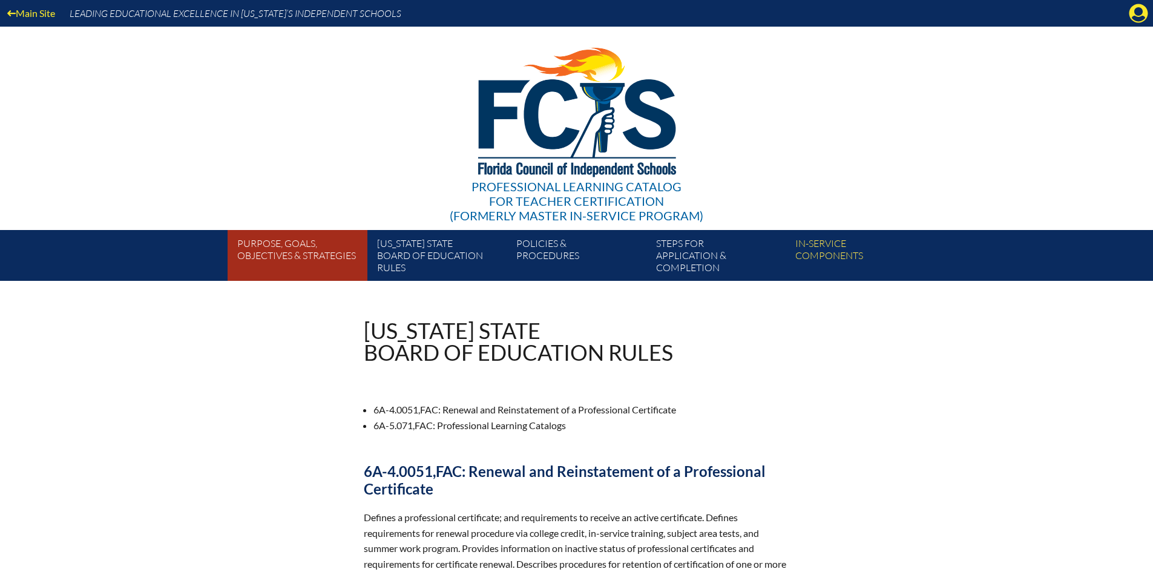
click at [303, 238] on link "Purpose, goals, objectives & strategies" at bounding box center [301, 258] width 139 height 46
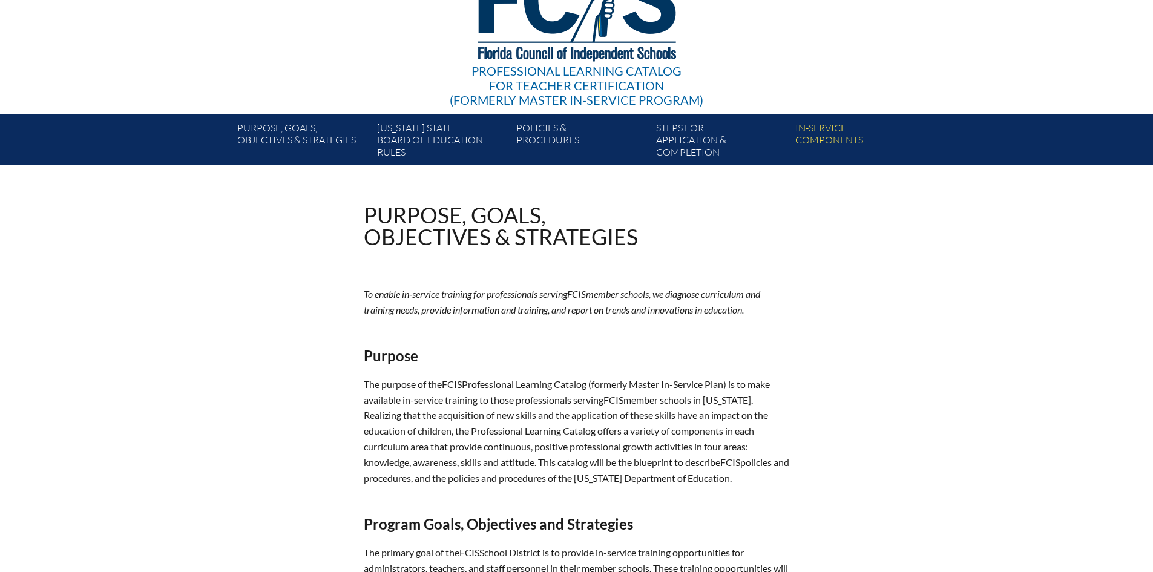
scroll to position [47, 0]
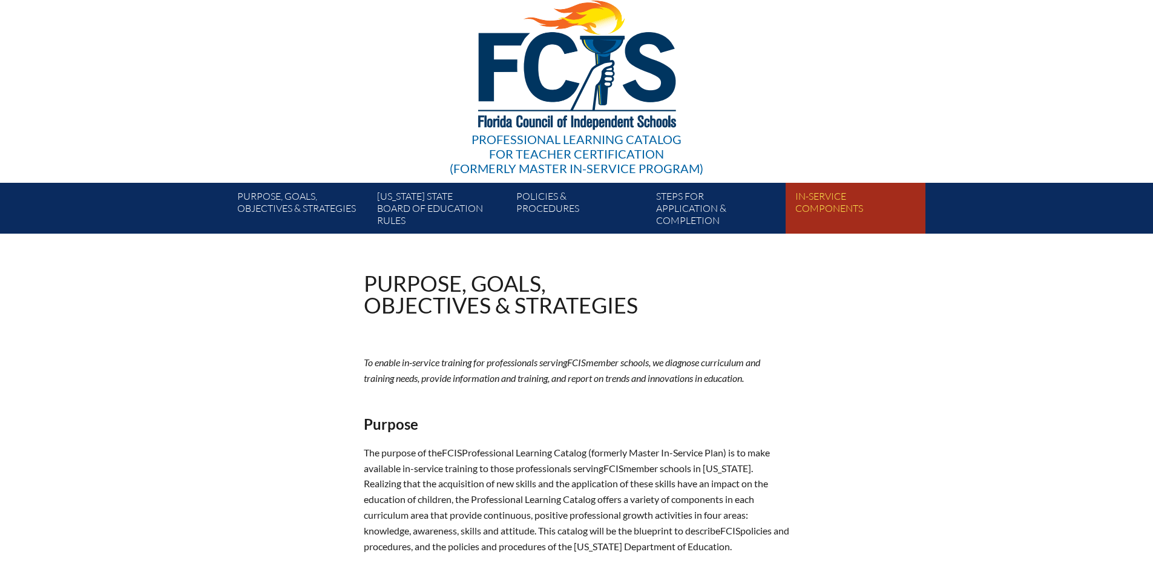
click at [829, 210] on link "In-service components" at bounding box center [859, 211] width 139 height 46
